Goal: Register for event/course

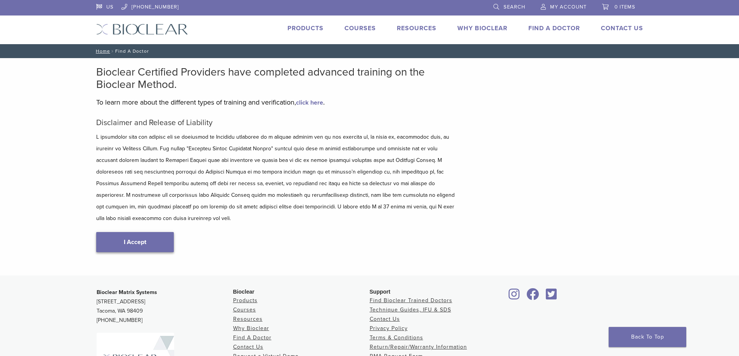
click at [140, 232] on link "I Accept" at bounding box center [135, 242] width 78 height 20
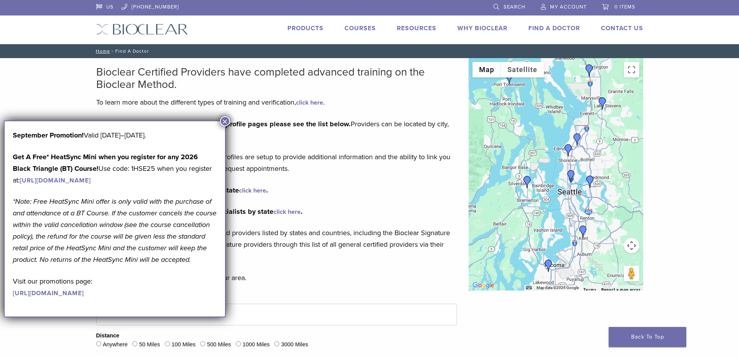
click at [222, 118] on button "×" at bounding box center [225, 121] width 10 height 10
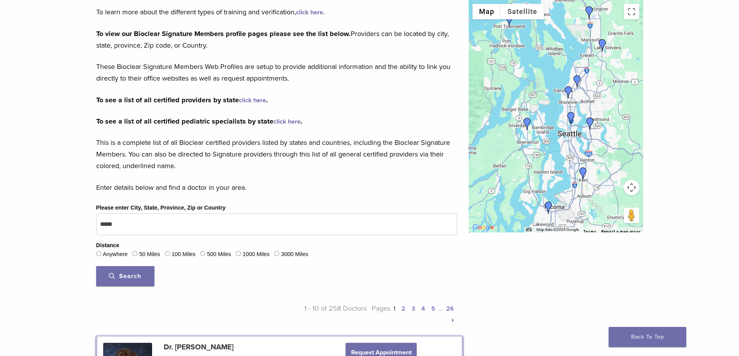
scroll to position [116, 0]
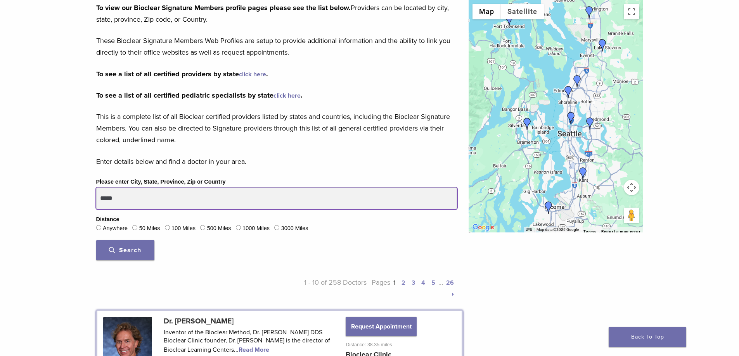
click at [164, 202] on input "*****" at bounding box center [276, 199] width 361 height 22
type input "*****"
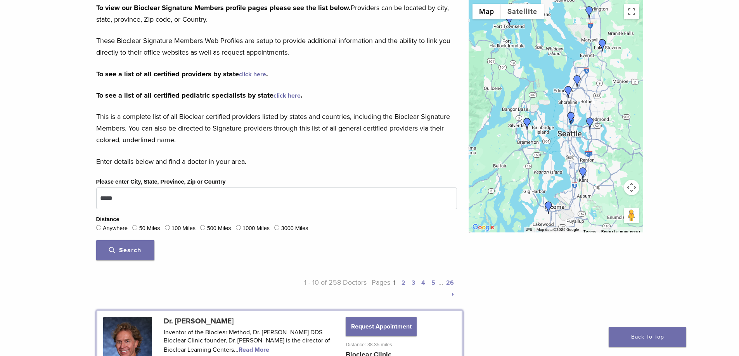
click at [136, 255] on button "Search" at bounding box center [125, 250] width 58 height 20
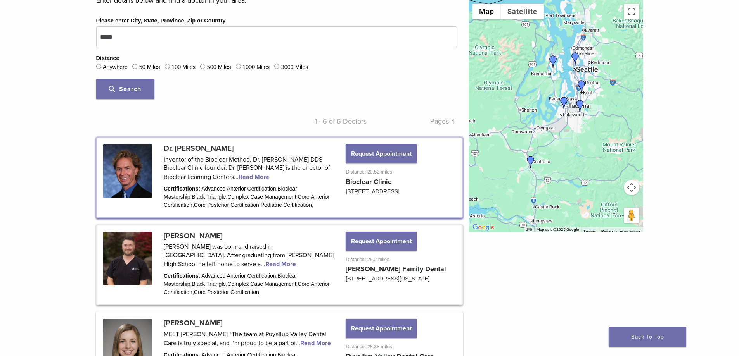
scroll to position [349, 0]
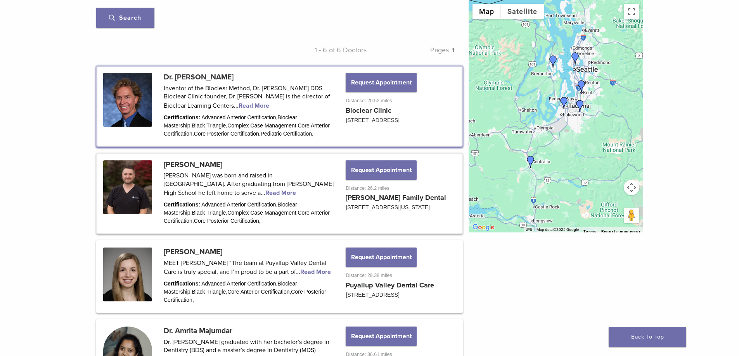
click at [190, 194] on link at bounding box center [279, 193] width 364 height 79
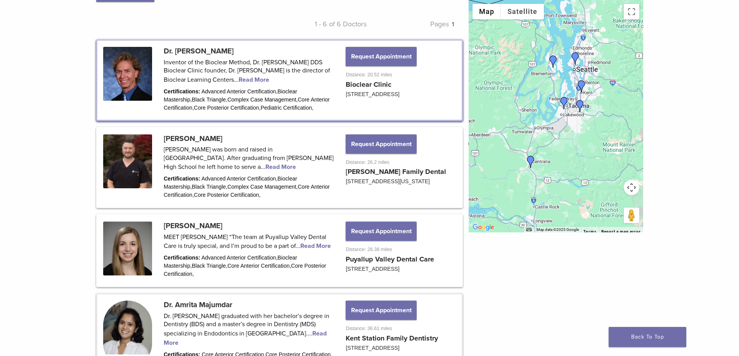
scroll to position [388, 0]
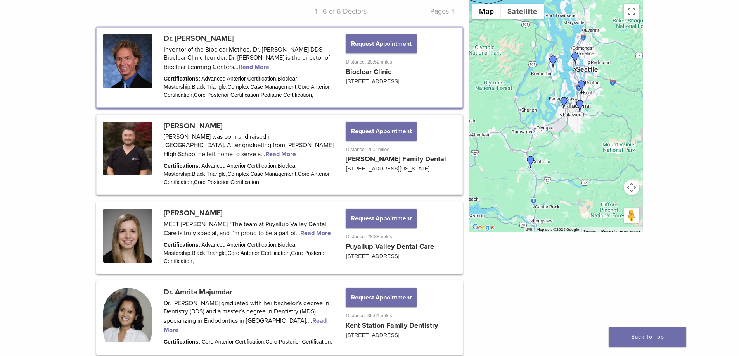
click at [275, 171] on link at bounding box center [279, 155] width 364 height 79
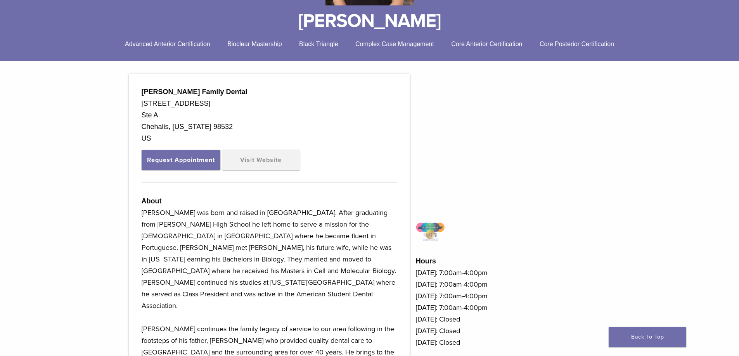
scroll to position [194, 0]
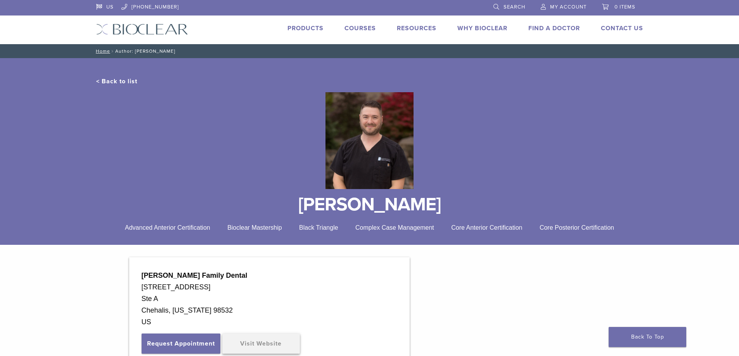
click at [266, 342] on link "Visit Website" at bounding box center [261, 344] width 78 height 20
click at [360, 27] on link "Courses" at bounding box center [359, 28] width 31 height 8
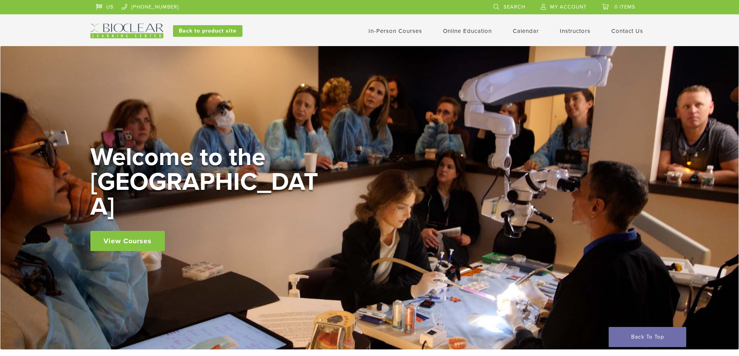
click at [384, 29] on link "In-Person Courses" at bounding box center [394, 31] width 53 height 7
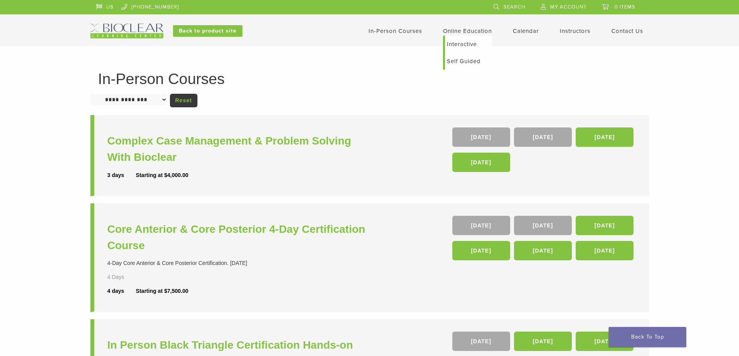
click at [467, 29] on link "Online Education" at bounding box center [467, 31] width 49 height 7
click at [464, 61] on link "Self Guided" at bounding box center [468, 61] width 47 height 17
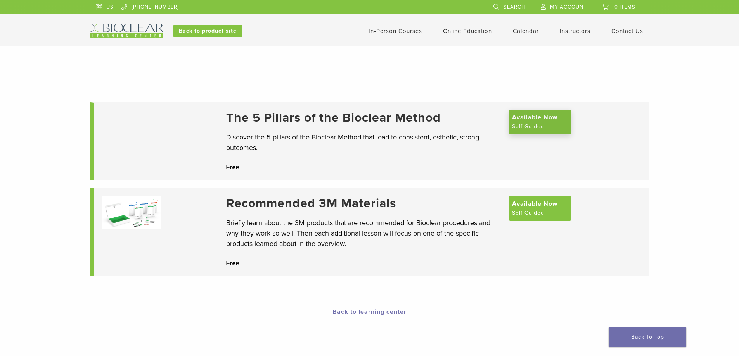
click at [513, 120] on span "Available Now" at bounding box center [534, 117] width 45 height 9
